Goal: Check status: Check status

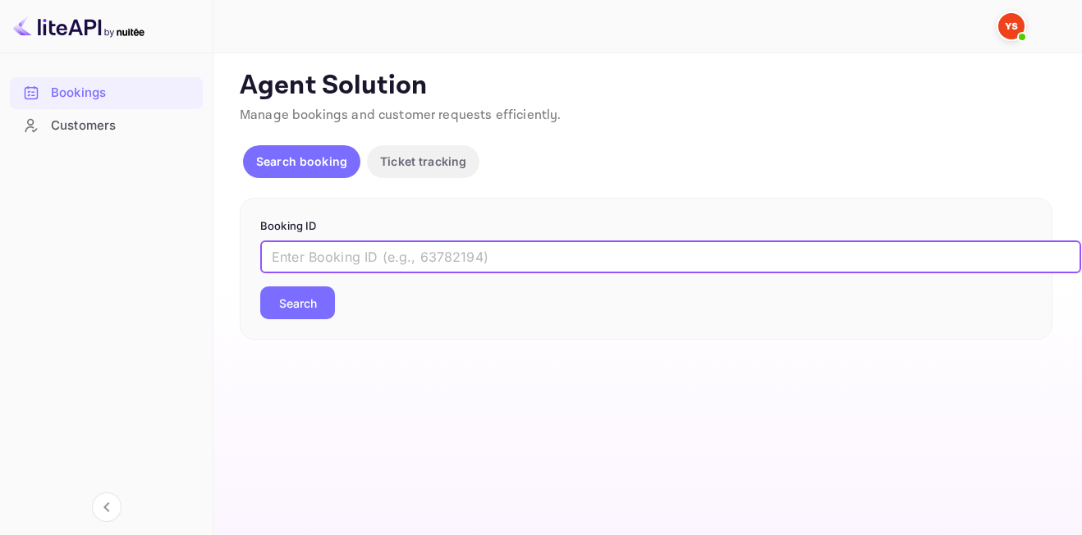
click at [380, 261] on input "text" at bounding box center [670, 257] width 821 height 33
paste input "9735076"
type input "9735076"
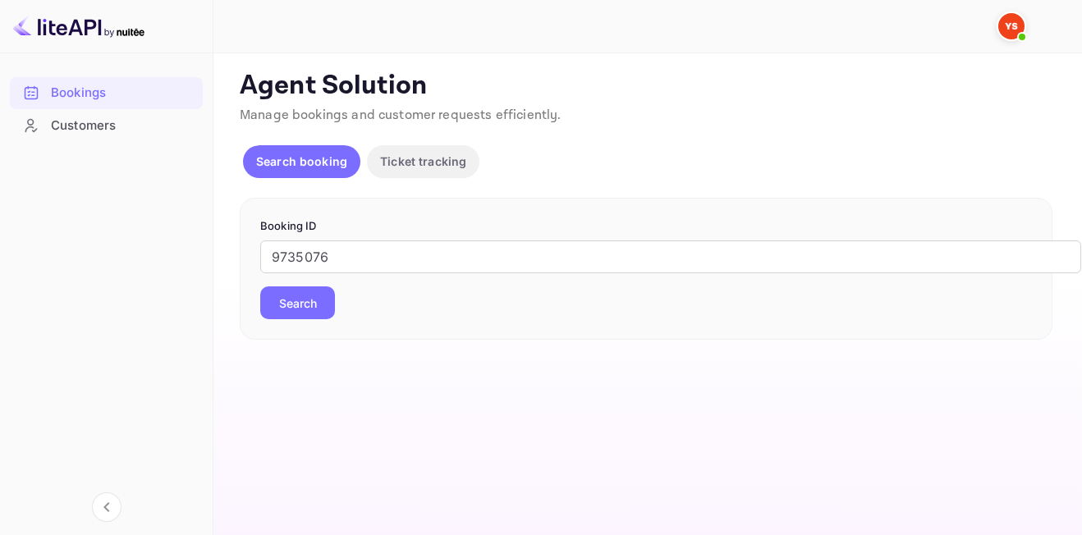
click at [280, 313] on button "Search" at bounding box center [297, 302] width 75 height 33
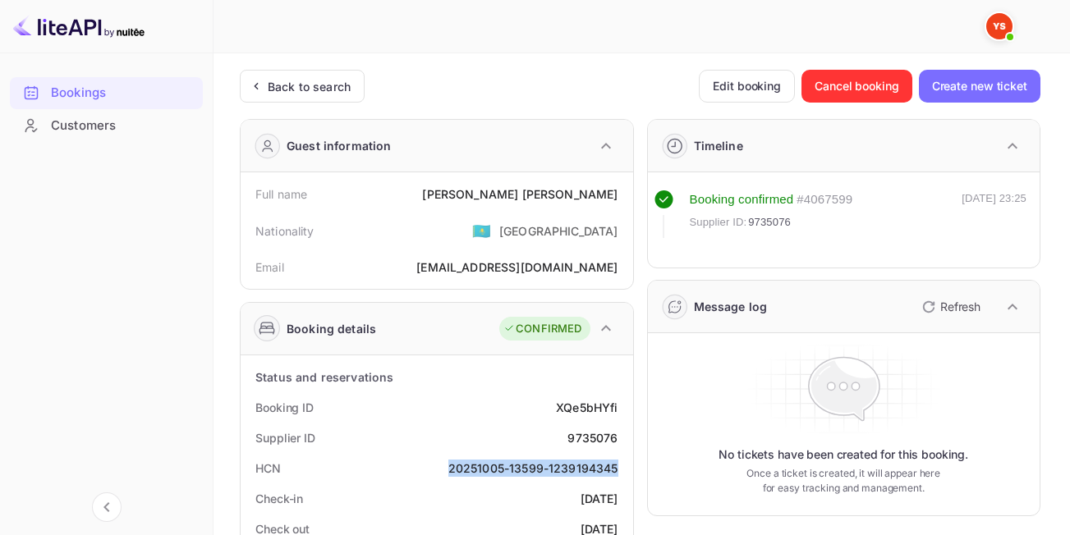
drag, startPoint x: 450, startPoint y: 468, endPoint x: 624, endPoint y: 468, distance: 174.0
click at [624, 468] on div "HCN 20251005-13599-1239194345" at bounding box center [436, 468] width 379 height 30
copy div "20251005-13599-1239194345"
click at [309, 76] on div "Back to search" at bounding box center [302, 86] width 125 height 33
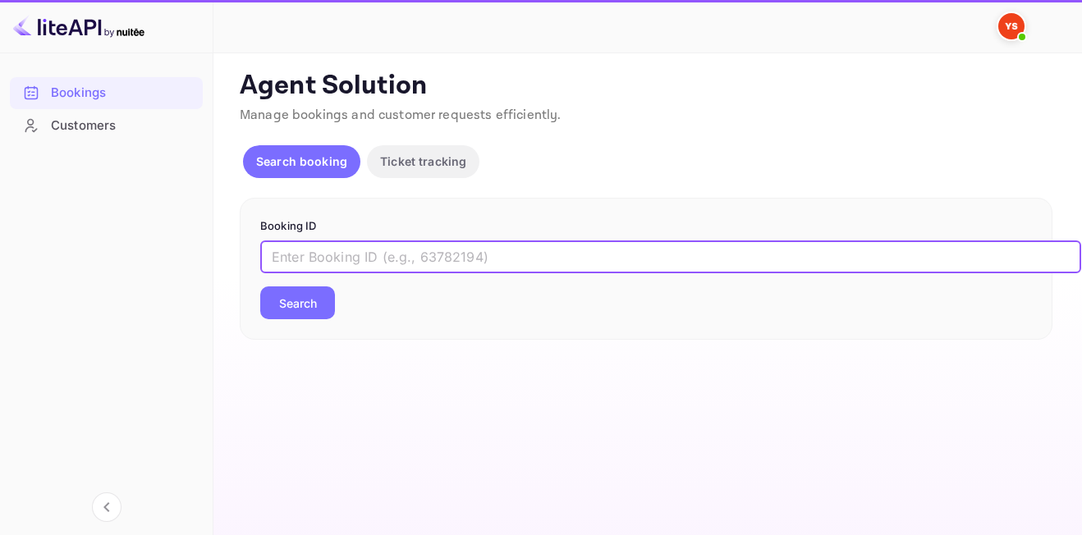
click at [314, 256] on input "text" at bounding box center [670, 257] width 821 height 33
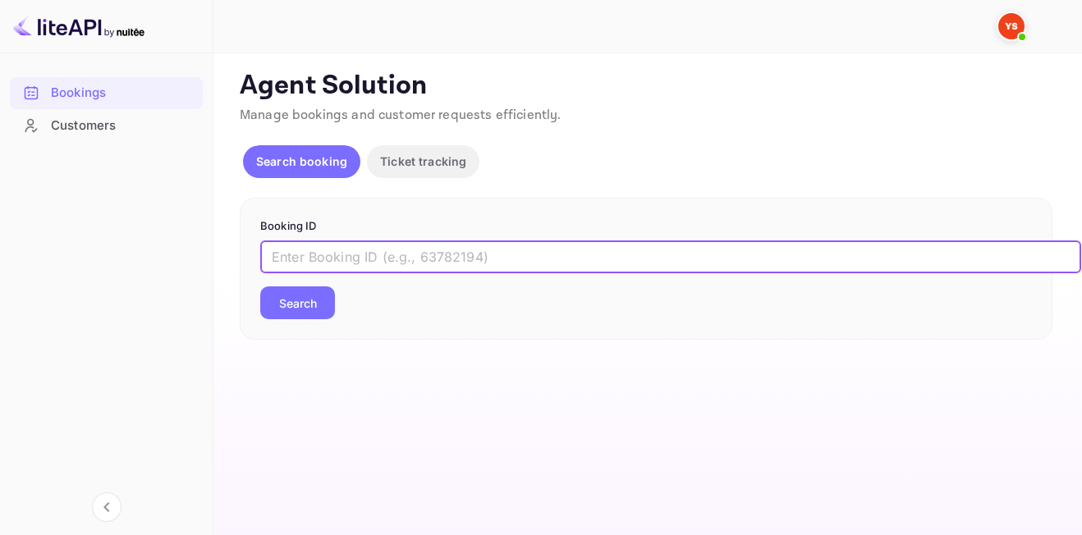
paste input "9692814"
type input "9692814"
click at [260, 286] on button "Search" at bounding box center [297, 302] width 75 height 33
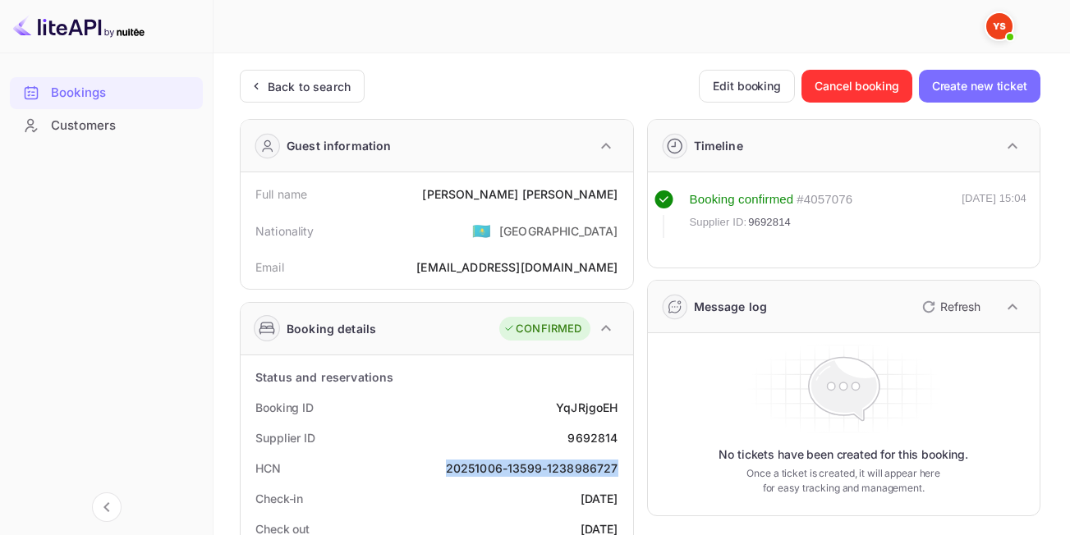
drag, startPoint x: 447, startPoint y: 468, endPoint x: 616, endPoint y: 480, distance: 170.4
click at [616, 480] on div "HCN 20251006-13599-1238986727" at bounding box center [436, 468] width 379 height 30
copy div "20251006-13599-1238986727"
